Goal: Task Accomplishment & Management: Complete application form

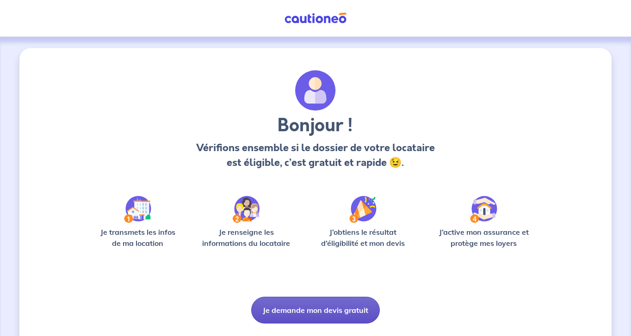
click at [301, 313] on button "Je demande mon devis gratuit" at bounding box center [315, 310] width 129 height 27
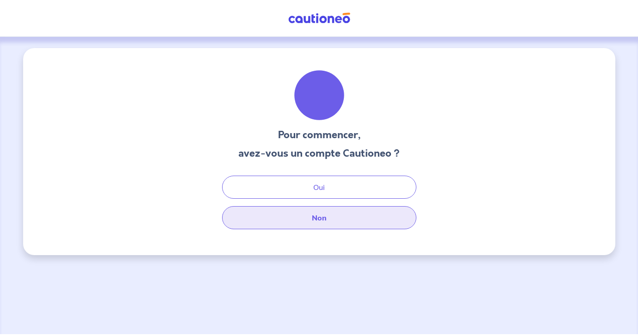
click at [321, 218] on button "Non" at bounding box center [319, 217] width 194 height 23
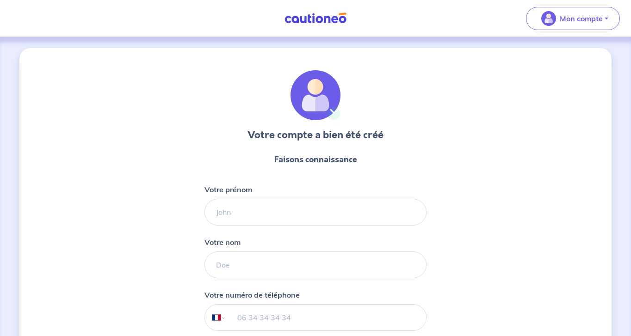
select select "FR"
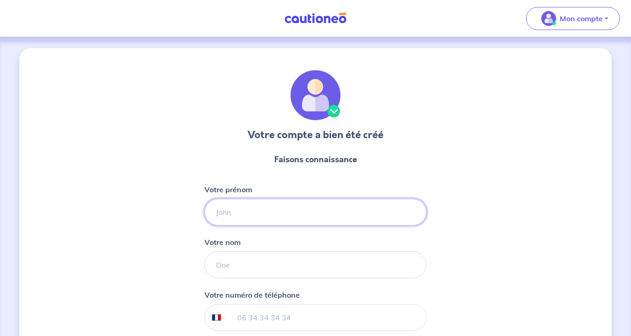
click at [220, 216] on input "Votre prénom" at bounding box center [316, 212] width 222 height 27
type input "[PERSON_NAME]"
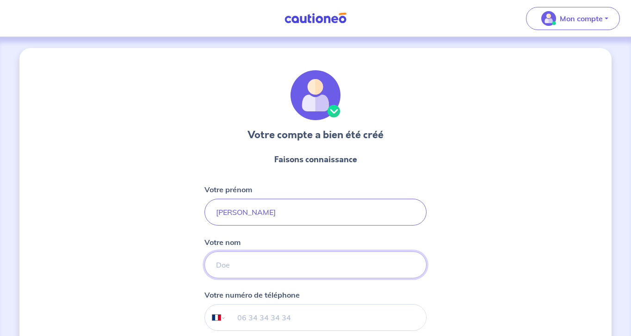
click at [233, 270] on input "Votre nom" at bounding box center [316, 265] width 222 height 27
type input "carmagnole"
click at [260, 317] on input "tel" at bounding box center [326, 318] width 200 height 26
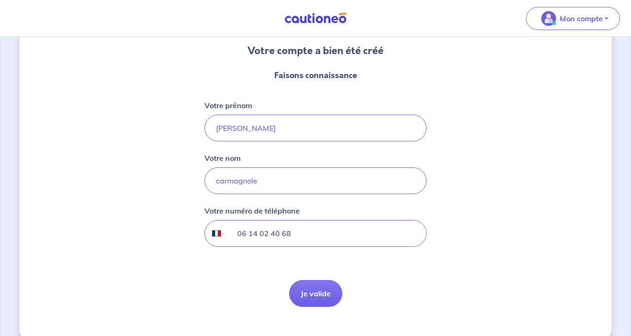
scroll to position [99, 0]
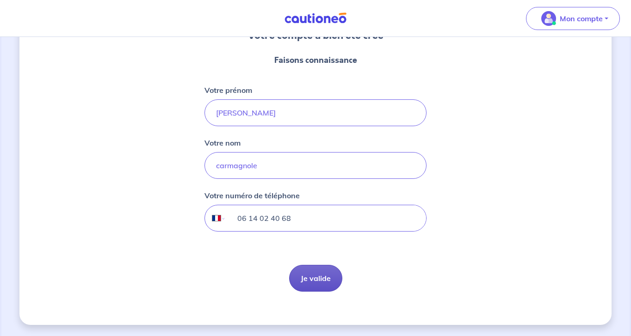
type input "06 14 02 40 68"
click at [311, 280] on button "Je valide" at bounding box center [315, 278] width 53 height 27
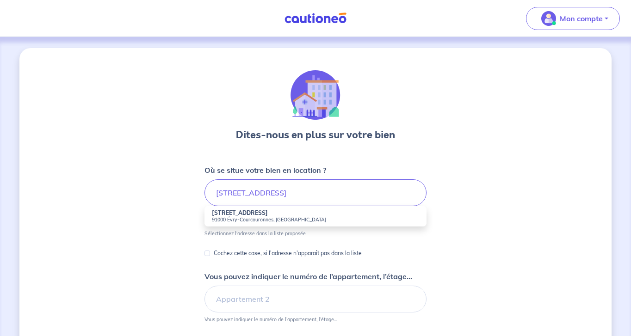
click at [237, 221] on small "91000 Évry-Courcouronnes, [GEOGRAPHIC_DATA]" at bounding box center [315, 220] width 207 height 6
type input "[STREET_ADDRESS]"
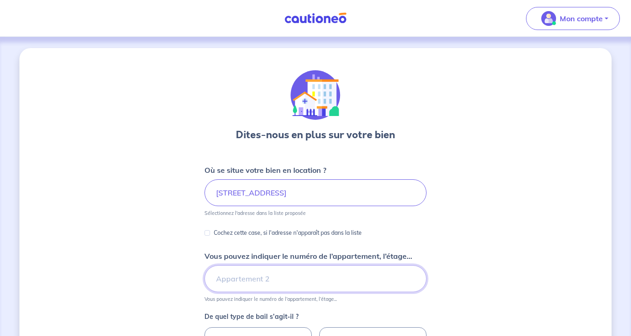
click at [261, 272] on input "Vous pouvez indiquer le numéro de l’appartement, l’étage..." at bounding box center [316, 279] width 222 height 27
type input "h"
click at [242, 280] on input "H 1er 2TAGE" at bounding box center [316, 279] width 222 height 27
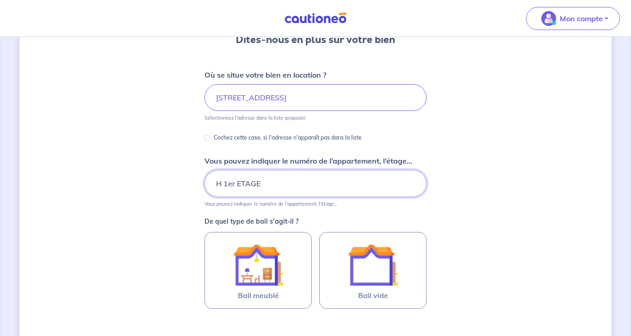
scroll to position [109, 0]
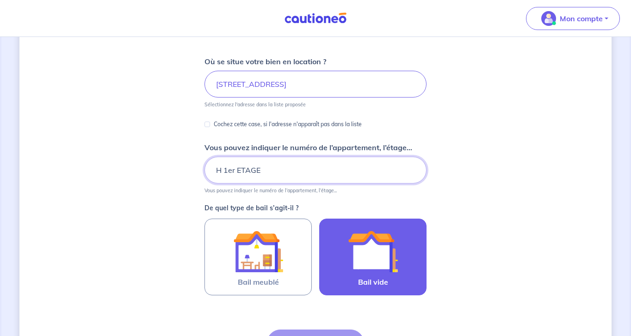
type input "H 1er ETAGE"
click at [382, 262] on img at bounding box center [373, 252] width 50 height 50
click at [0, 0] on input "Bail vide" at bounding box center [0, 0] width 0 height 0
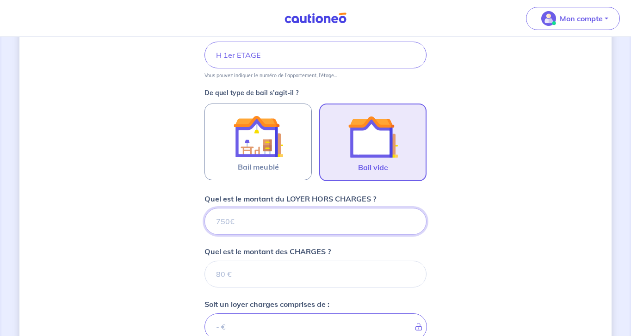
scroll to position [225, 0]
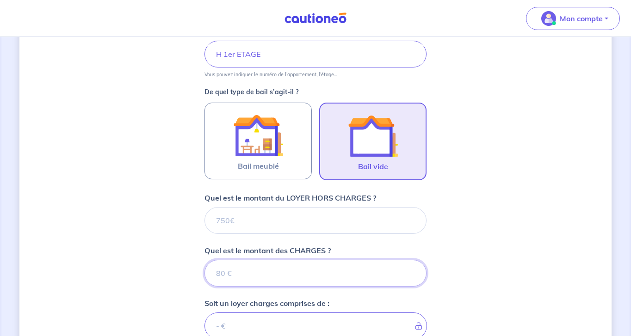
click at [224, 273] on input "Quel est le montant des CHARGES ?" at bounding box center [316, 273] width 222 height 27
type input "210"
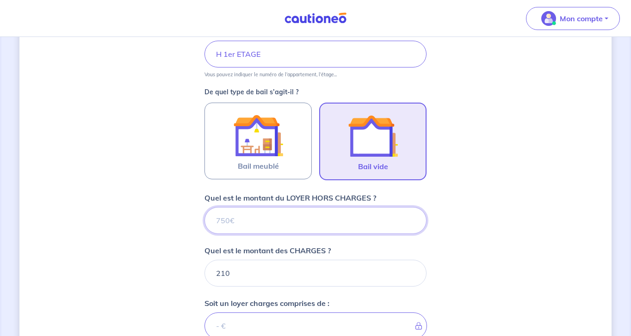
click at [218, 219] on input "Quel est le montant du LOYER HORS CHARGES ?" at bounding box center [316, 220] width 222 height 27
type input "11"
type input "211"
type input "118"
type input "221"
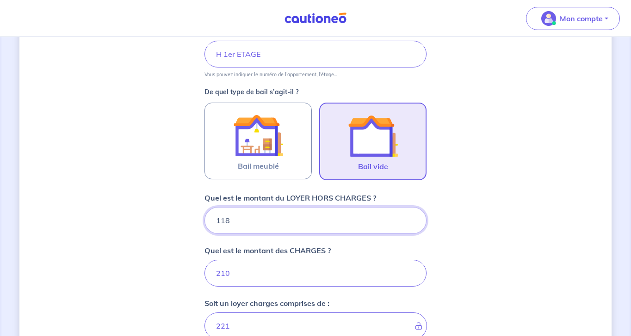
type input "1180"
type input "1390"
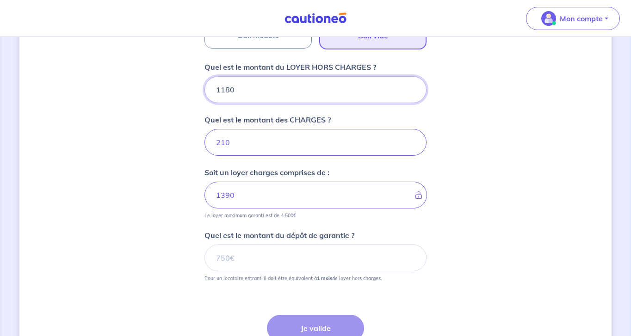
scroll to position [357, 0]
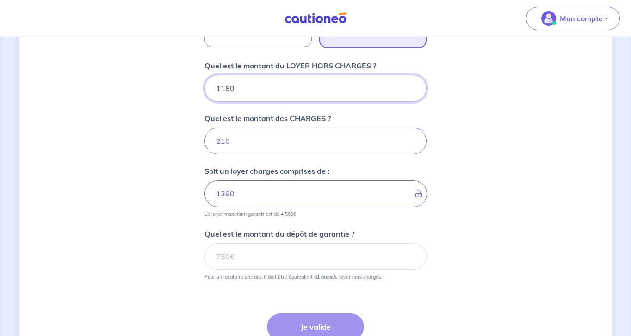
click at [224, 88] on input "1180" at bounding box center [316, 88] width 222 height 27
type input "180"
type input "390"
type input "80"
type input "290"
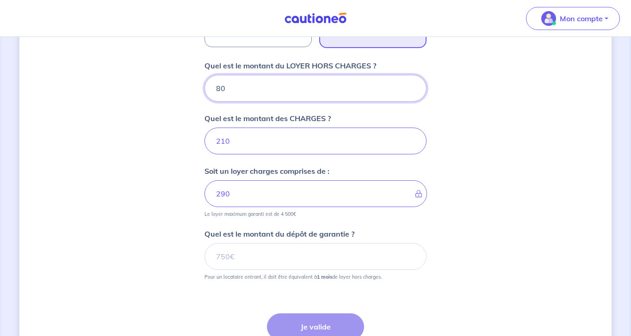
type input "980"
type input "1190"
type input "980"
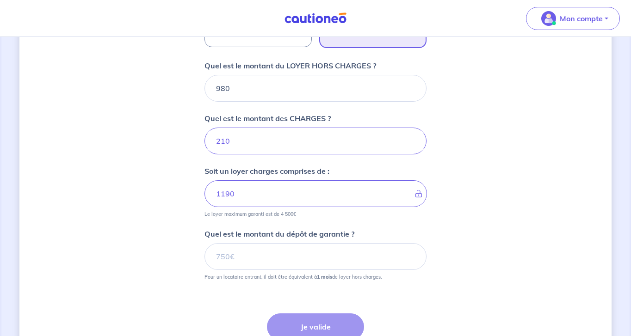
click at [456, 180] on div "Dites-nous en plus sur votre bien Où se situe votre bien en location ? [STREET_…" at bounding box center [315, 49] width 592 height 717
click at [248, 256] on input "Quel est le montant du dépôt de garantie ?" at bounding box center [316, 256] width 222 height 27
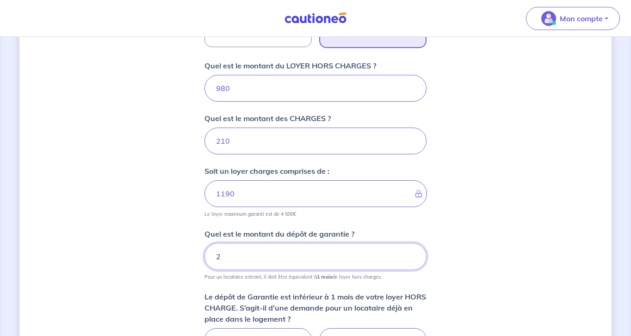
type input "2"
type input "1"
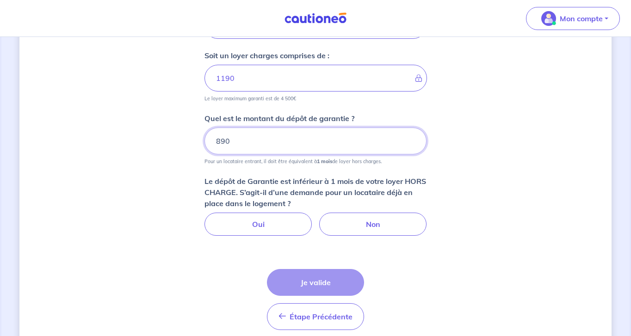
scroll to position [511, 0]
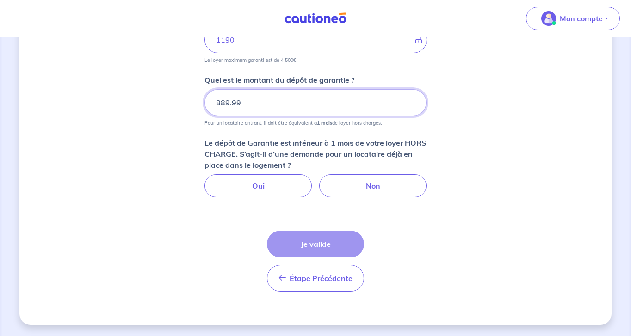
click at [411, 106] on input "889.99" at bounding box center [316, 102] width 222 height 27
type input "890"
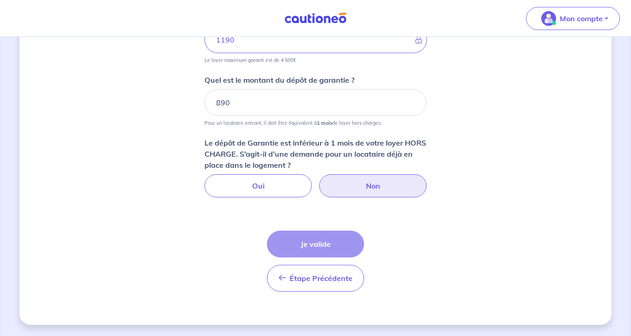
click at [378, 187] on label "Non" at bounding box center [372, 185] width 107 height 23
click at [319, 180] on input "Non" at bounding box center [316, 177] width 6 height 6
radio input "true"
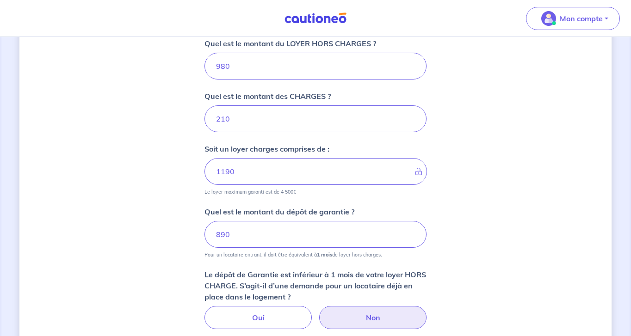
scroll to position [378, 0]
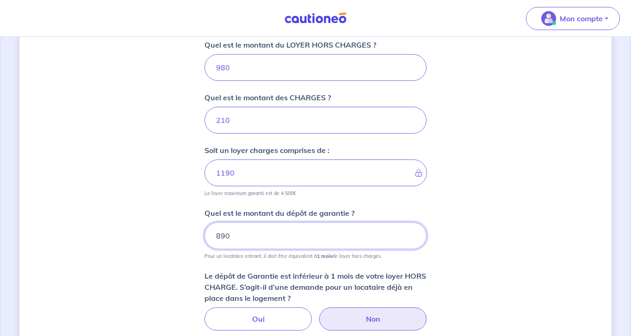
click at [232, 240] on input "890" at bounding box center [316, 236] width 222 height 27
type input "8"
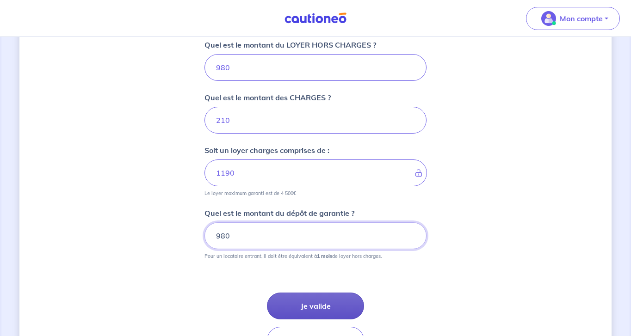
type input "980"
click at [312, 300] on button "Je valide" at bounding box center [315, 306] width 97 height 27
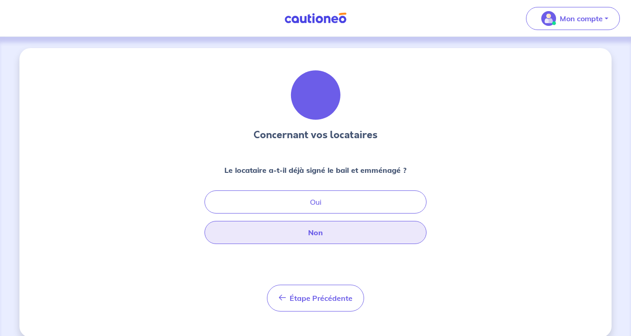
click at [319, 225] on button "Non" at bounding box center [316, 232] width 222 height 23
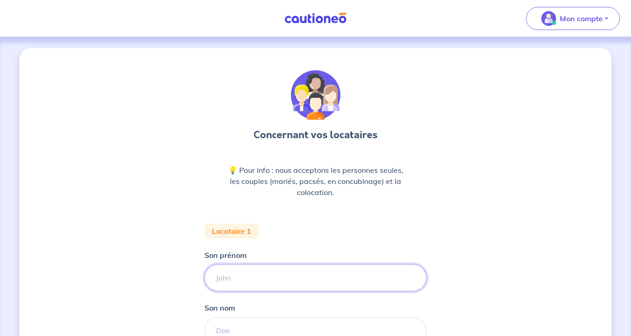
click at [225, 273] on input "Son prénom" at bounding box center [316, 278] width 222 height 27
type input "M"
type input "CELINE"
click at [238, 323] on input "Son nom" at bounding box center [316, 330] width 222 height 27
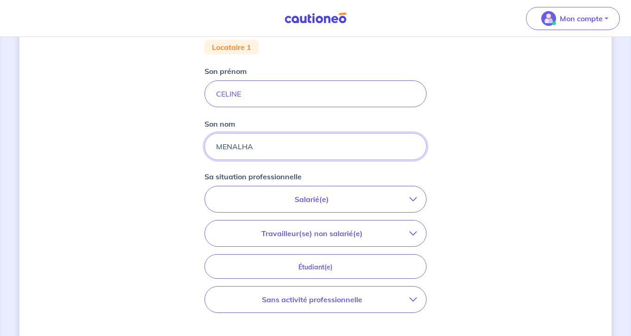
scroll to position [194, 0]
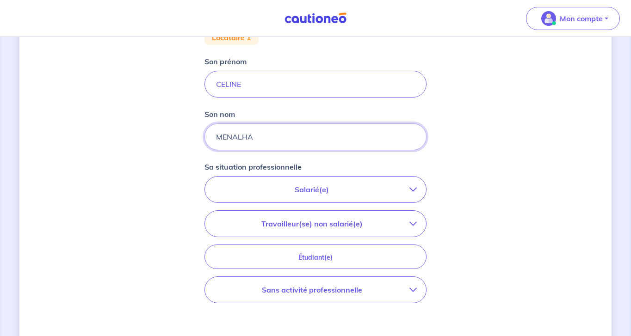
type input "MENALHA"
click at [323, 194] on p "Salarié(e)" at bounding box center [311, 189] width 195 height 11
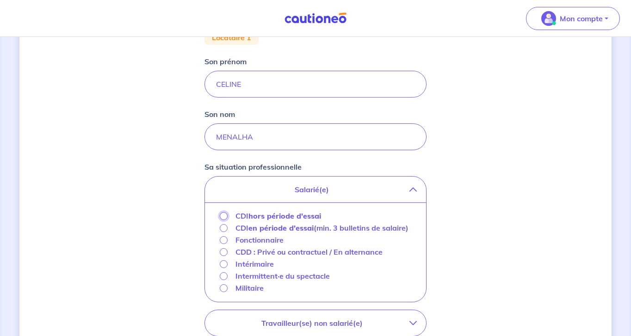
click at [221, 214] on input "CDI hors période d'essai" at bounding box center [224, 216] width 8 height 8
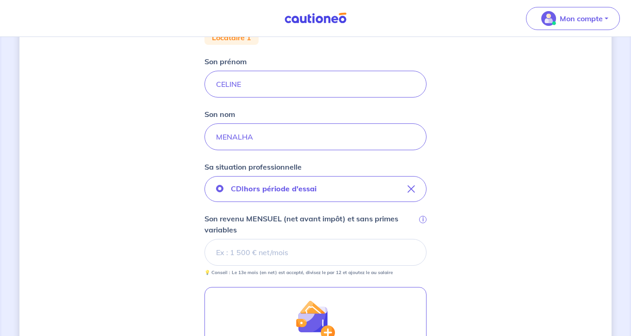
click at [562, 225] on div "Concernant vos locataires 💡 Pour info : nous acceptons les personnes seules, le…" at bounding box center [315, 180] width 592 height 653
click at [237, 249] on input "Son revenu MENSUEL (net avant impôt) et sans primes variables i" at bounding box center [316, 252] width 222 height 27
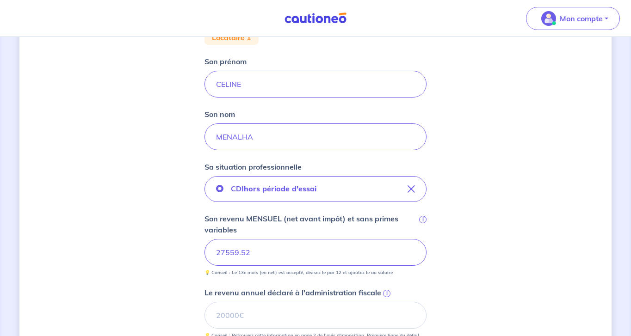
click at [233, 254] on input "27559.52" at bounding box center [316, 252] width 222 height 27
click at [240, 316] on input "Le revenu annuel déclaré à l'administration fiscale i" at bounding box center [316, 315] width 222 height 27
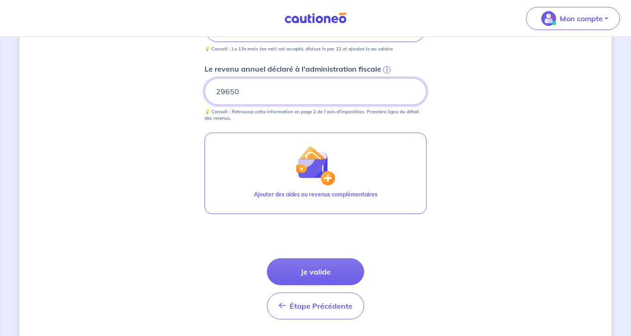
scroll to position [416, 0]
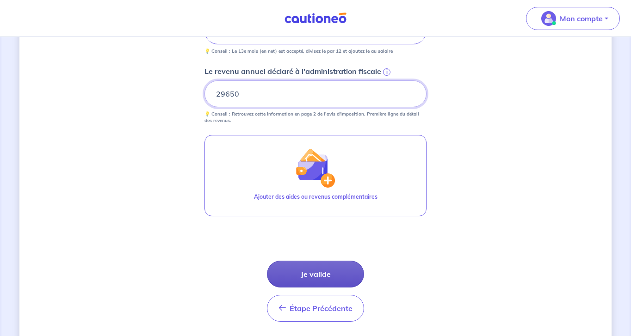
type input "29650"
click at [306, 274] on button "Je valide" at bounding box center [315, 274] width 97 height 27
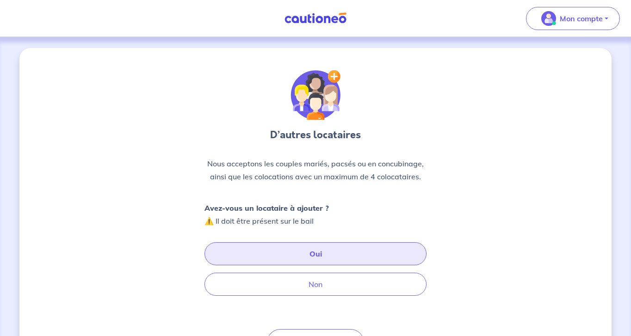
drag, startPoint x: 302, startPoint y: 257, endPoint x: 292, endPoint y: 255, distance: 9.9
click at [292, 255] on button "Oui" at bounding box center [316, 253] width 222 height 23
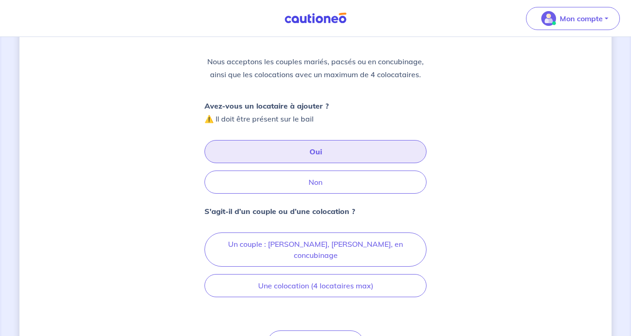
scroll to position [110, 0]
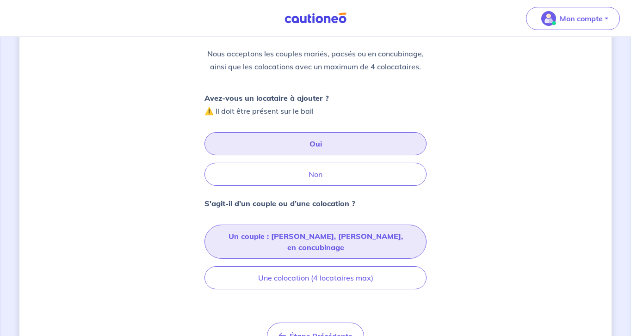
click at [294, 239] on button "Un couple : [PERSON_NAME], [PERSON_NAME], en concubinage" at bounding box center [316, 242] width 222 height 34
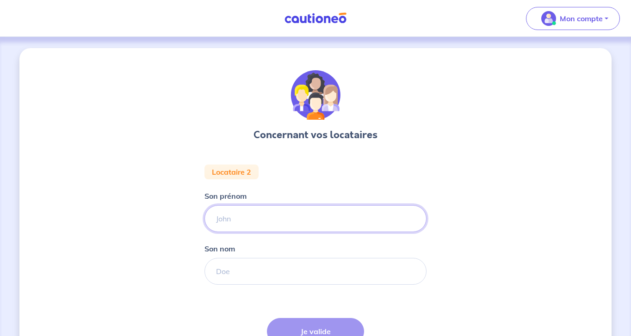
click at [227, 224] on input "Son prénom" at bounding box center [316, 218] width 222 height 27
type input "[PERSON_NAME]"
click at [224, 278] on input "Son nom" at bounding box center [316, 271] width 222 height 27
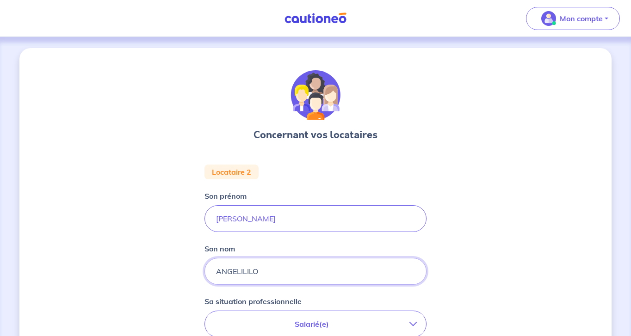
click at [248, 271] on input "ANGELILILO" at bounding box center [316, 271] width 222 height 27
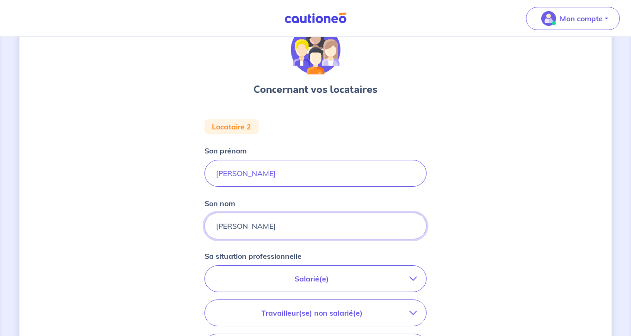
scroll to position [70, 0]
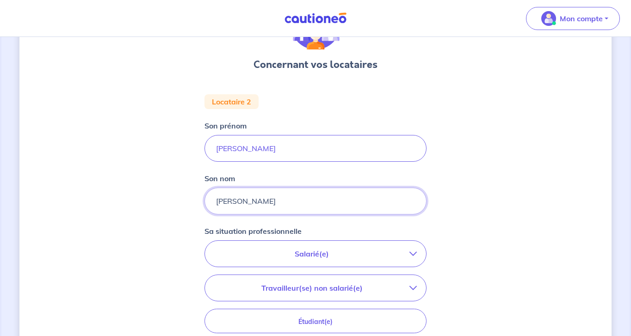
type input "[PERSON_NAME]"
click at [328, 256] on p "Salarié(e)" at bounding box center [311, 253] width 195 height 11
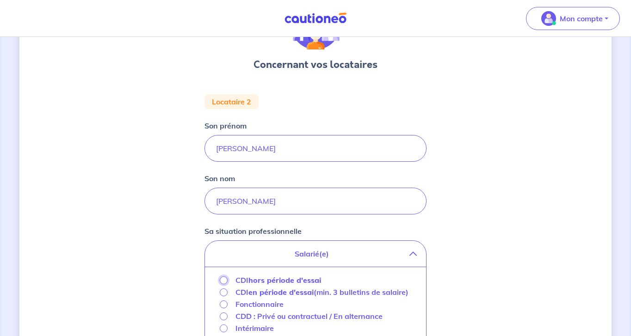
click at [224, 283] on input "CDI hors période d'essai" at bounding box center [224, 281] width 8 height 8
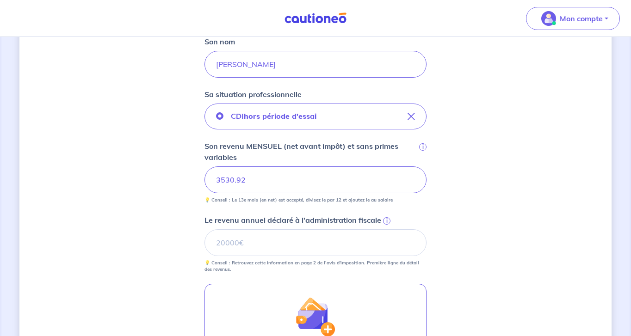
scroll to position [210, 0]
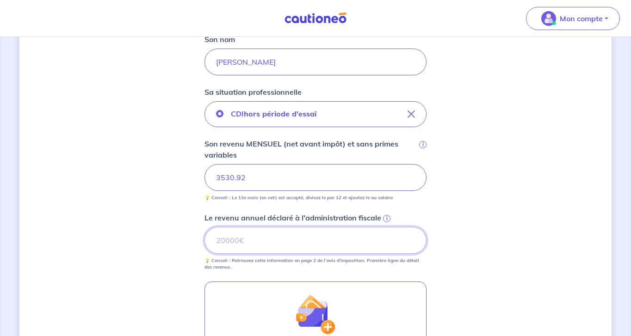
click at [225, 241] on input "Le revenu annuel déclaré à l'administration fiscale i" at bounding box center [316, 240] width 222 height 27
type input "32998"
click at [488, 224] on div "Concernant vos locataires Locataire 2 Son prénom [PERSON_NAME] nom [PERSON_NAME…" at bounding box center [315, 171] width 592 height 664
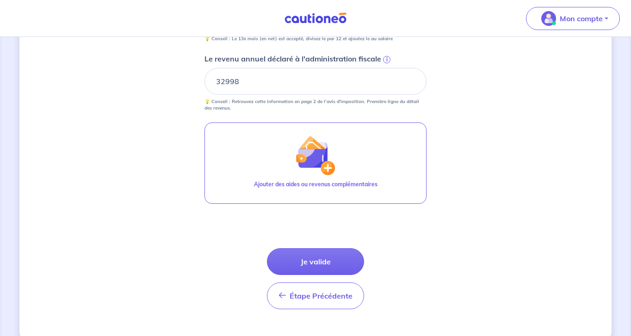
scroll to position [386, 0]
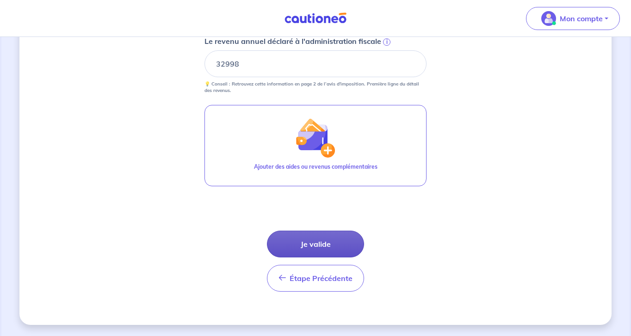
click at [303, 247] on button "Je valide" at bounding box center [315, 244] width 97 height 27
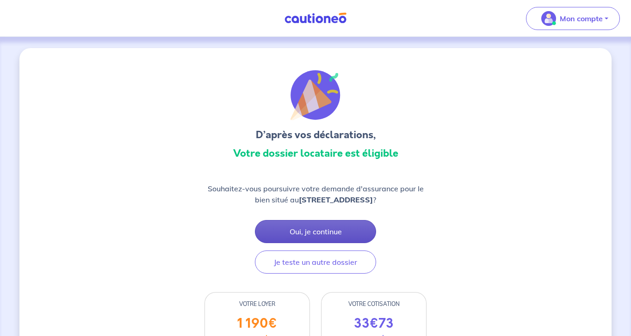
click at [299, 243] on button "Oui, je continue" at bounding box center [315, 231] width 121 height 23
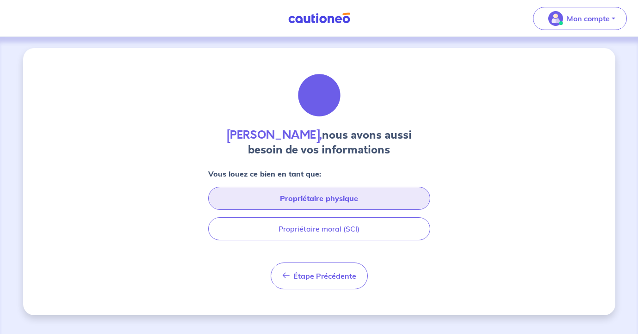
click at [324, 204] on button "Propriétaire physique" at bounding box center [319, 198] width 222 height 23
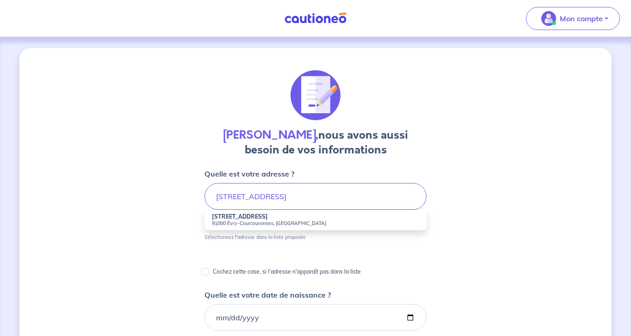
click at [322, 221] on small "91000 Évry-Courcouronnes, [GEOGRAPHIC_DATA]" at bounding box center [315, 223] width 207 height 6
type input "[STREET_ADDRESS]"
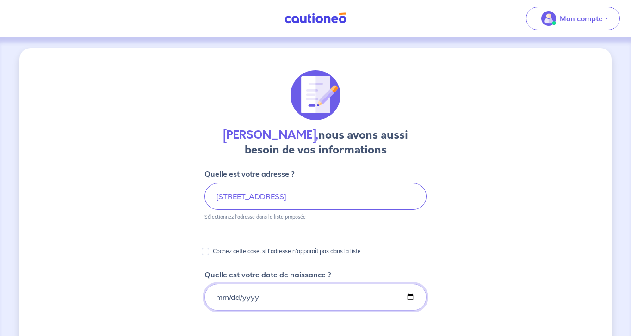
click at [235, 296] on input "Quelle est votre date de naissance ?" at bounding box center [316, 297] width 222 height 27
type input "[DATE]"
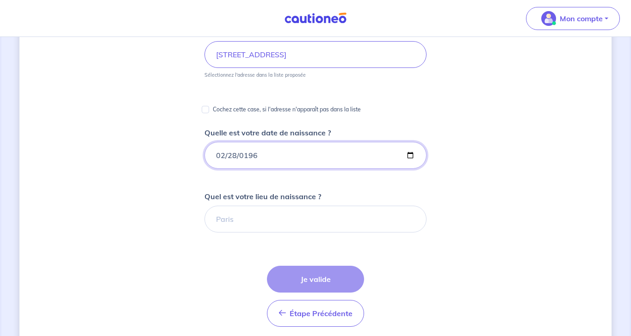
scroll to position [145, 0]
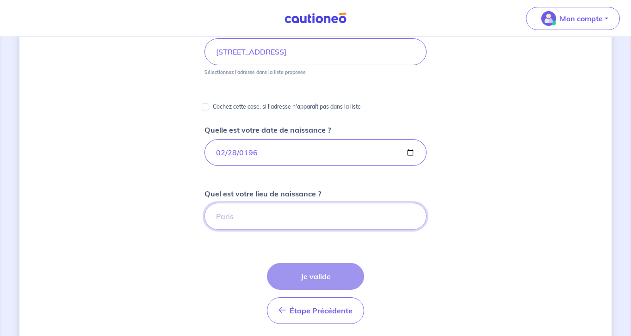
click at [245, 214] on input "Quel est votre lieu de naissance ?" at bounding box center [316, 216] width 222 height 27
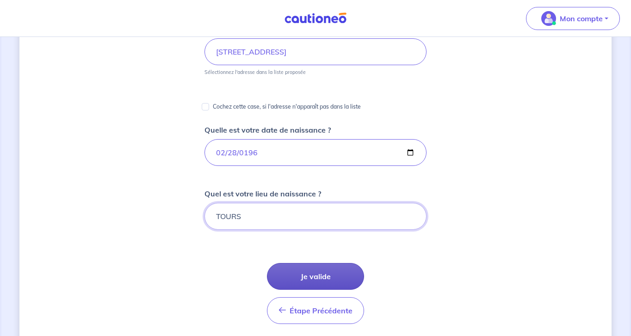
type input "TOURS"
click at [309, 279] on button "Je valide" at bounding box center [315, 276] width 97 height 27
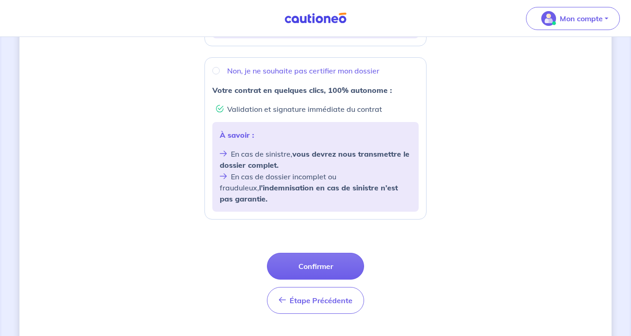
scroll to position [62, 0]
